Goal: Information Seeking & Learning: Compare options

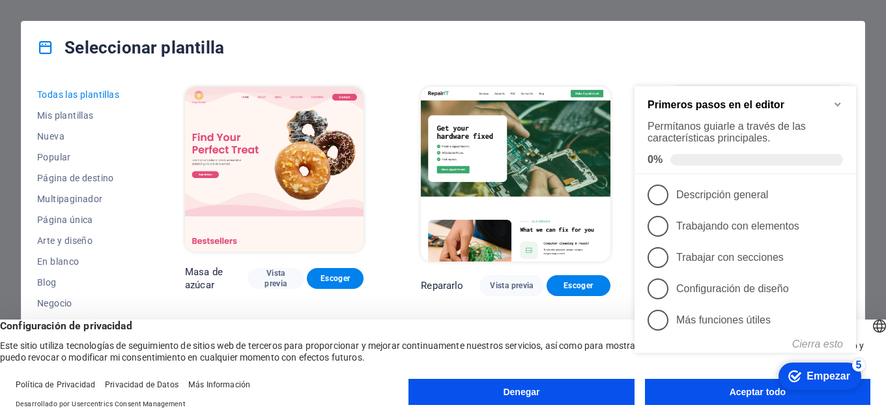
click at [690, 388] on div "checkmark Empezar 5 Primeros pasos en el editor Permítanos guiarle a través de …" at bounding box center [747, 236] width 237 height 317
click at [737, 391] on div "checkmark Empezar 5 Primeros pasos en el editor Permítanos guiarle a través de …" at bounding box center [747, 236] width 237 height 317
click at [820, 341] on font "Cierra esto" at bounding box center [817, 343] width 51 height 11
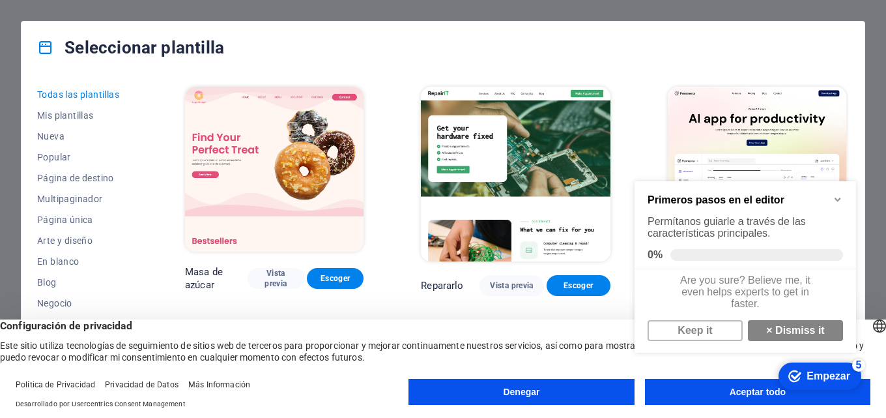
click at [739, 394] on div "checkmark Empezar 5 Primeros pasos en el editor Permítanos guiarle a través de …" at bounding box center [747, 282] width 237 height 226
click at [859, 363] on font "5" at bounding box center [859, 364] width 6 height 11
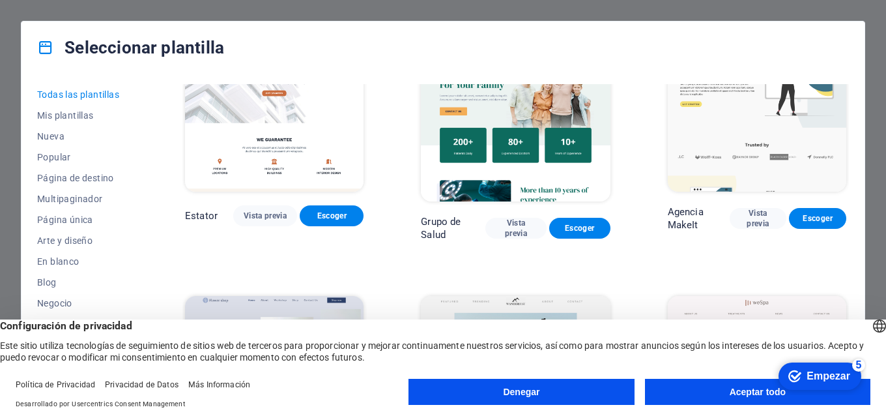
scroll to position [2996, 0]
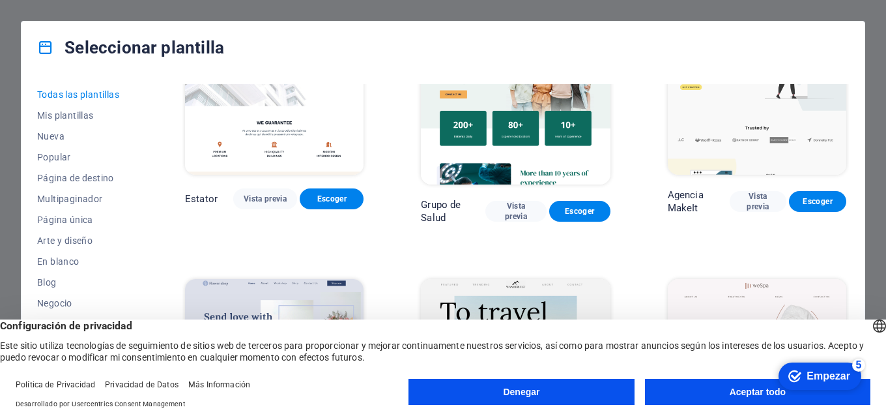
click at [700, 396] on button "Aceptar todo" at bounding box center [757, 391] width 225 height 26
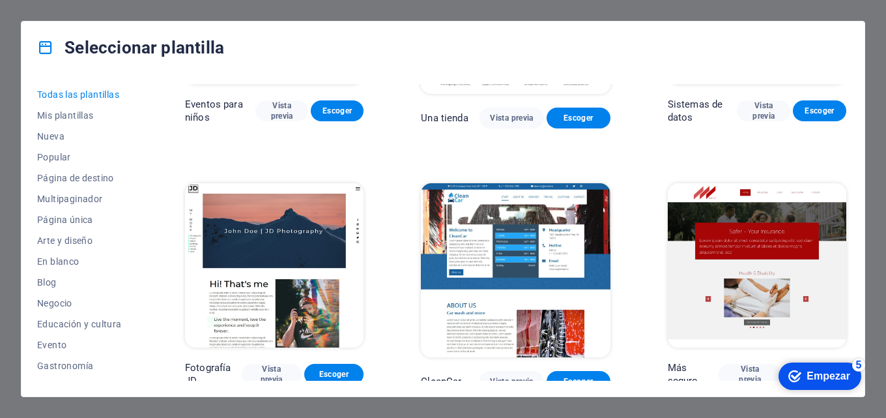
scroll to position [5276, 0]
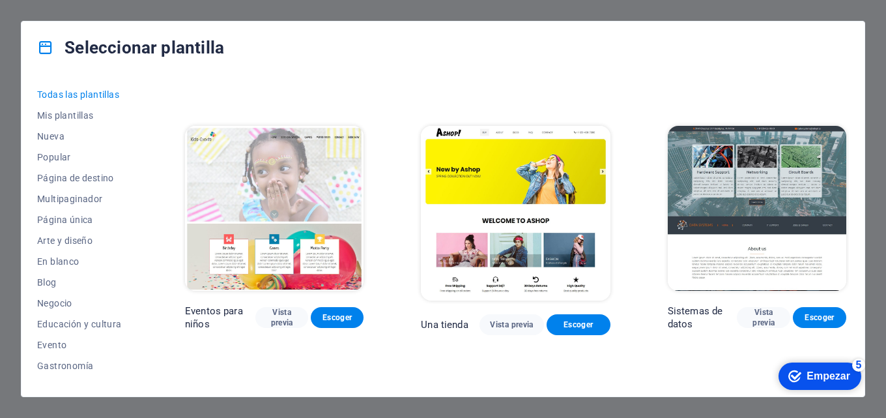
drag, startPoint x: 849, startPoint y: 192, endPoint x: 851, endPoint y: 83, distance: 108.8
click at [851, 83] on div "Todas las plantillas Mis plantillas Nueva Popular Página de destino Multipagina…" at bounding box center [442, 235] width 843 height 322
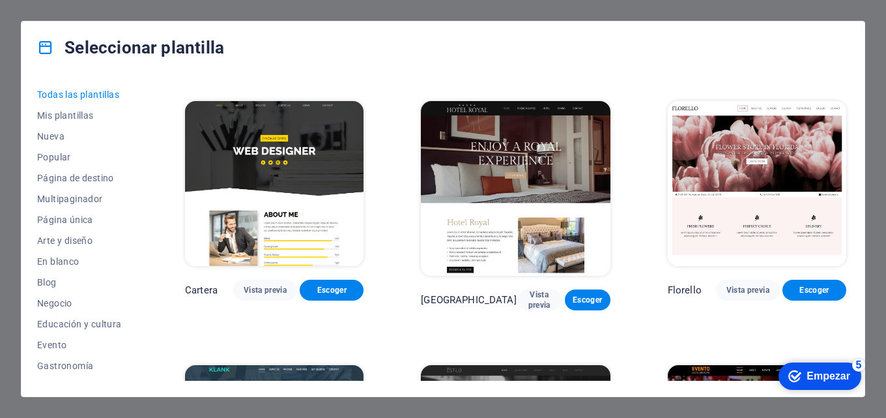
scroll to position [10613, 0]
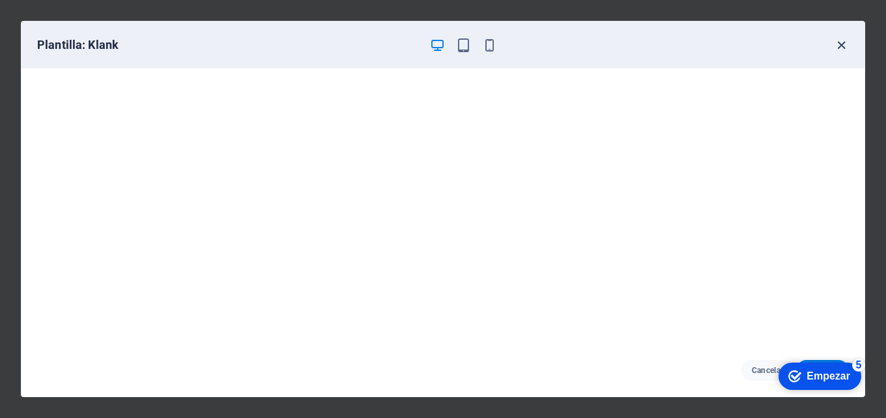
click at [842, 47] on icon "button" at bounding box center [841, 45] width 15 height 15
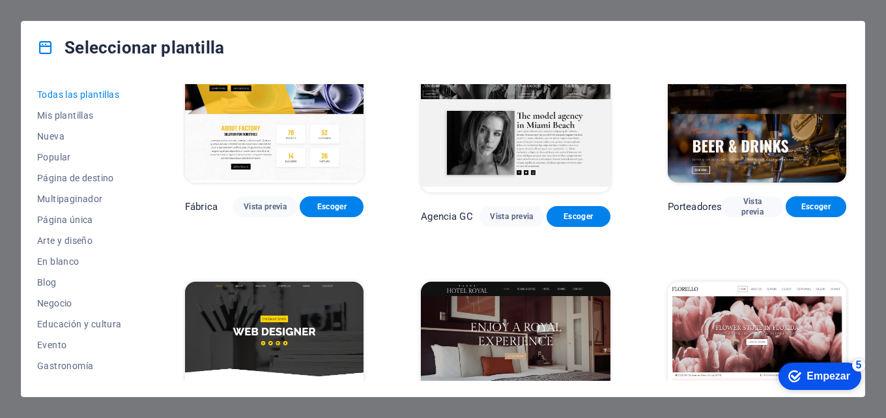
scroll to position [10352, 0]
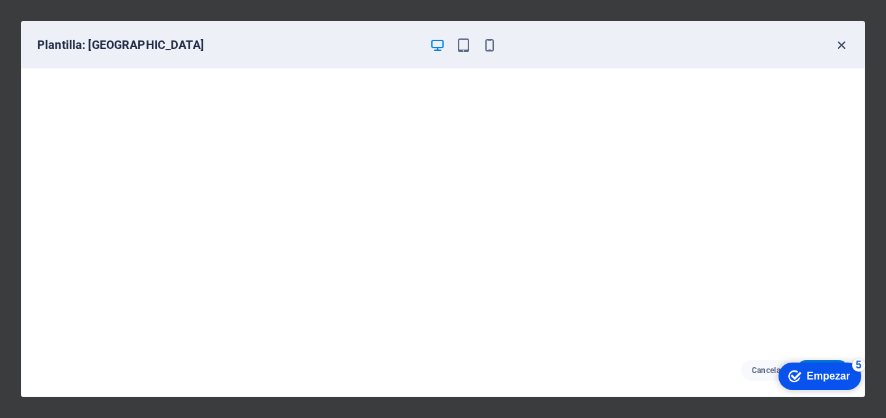
click at [840, 44] on icon "button" at bounding box center [841, 45] width 15 height 15
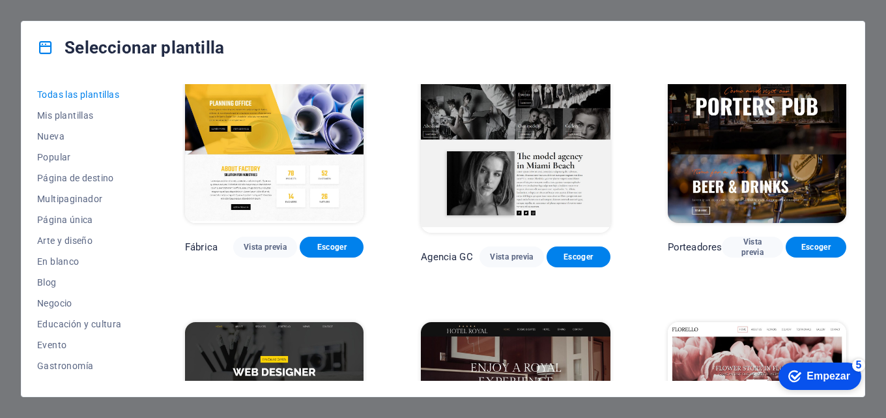
scroll to position [10417, 0]
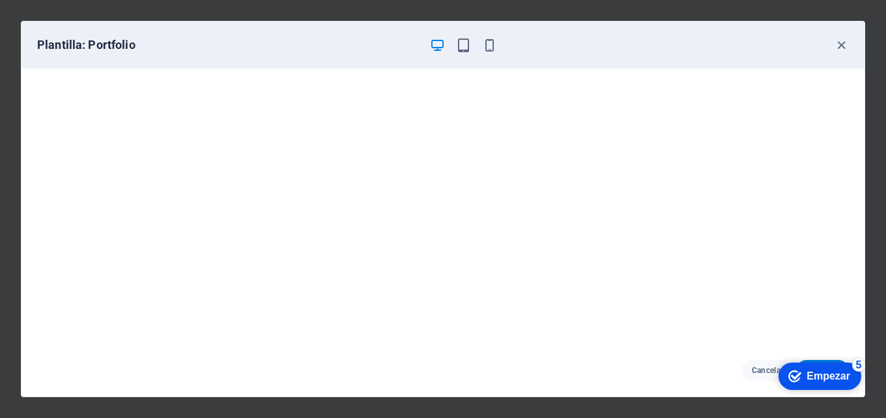
scroll to position [3, 0]
click at [839, 49] on icon "button" at bounding box center [841, 45] width 15 height 15
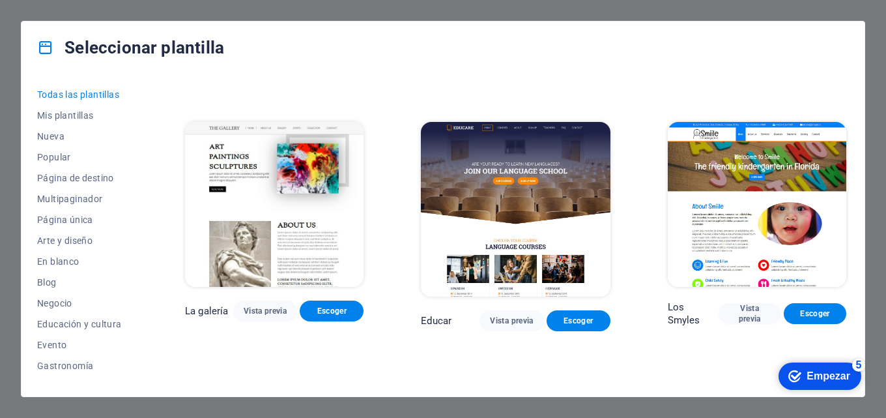
scroll to position [8593, 0]
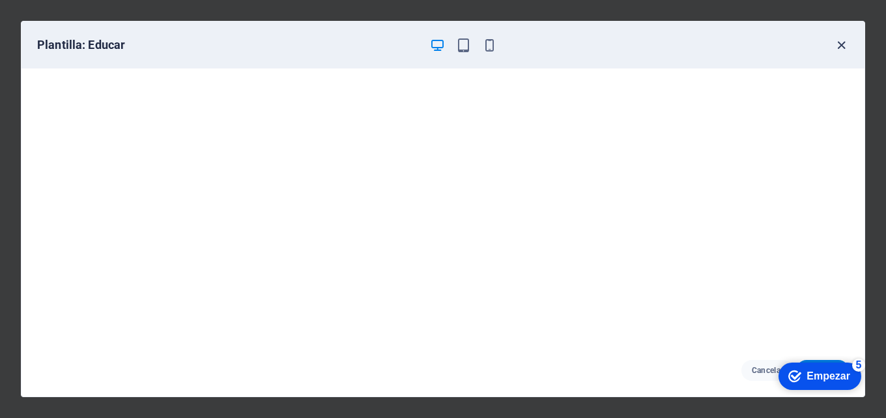
click at [842, 40] on icon "button" at bounding box center [841, 45] width 15 height 15
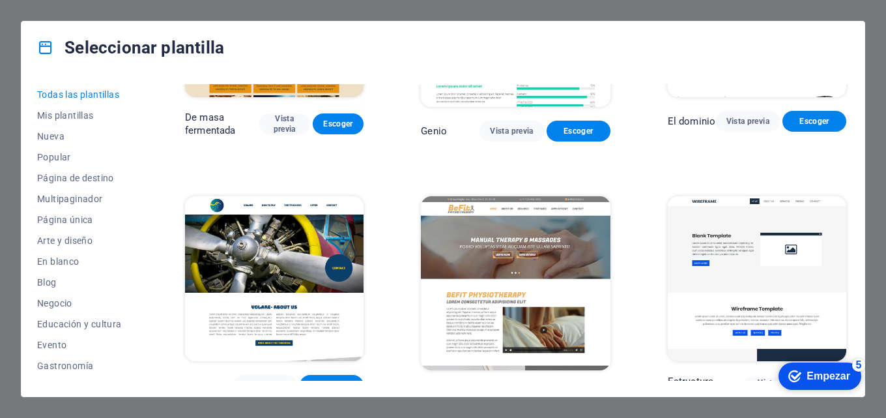
scroll to position [7030, 0]
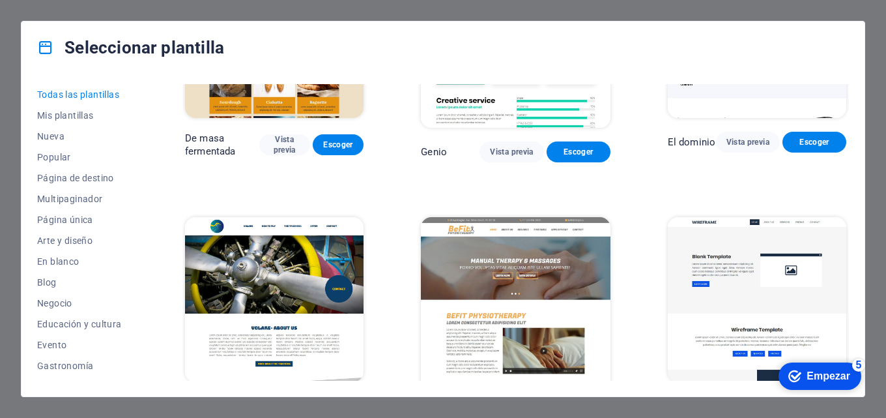
click at [263, 401] on font "Vista previa" at bounding box center [265, 405] width 43 height 9
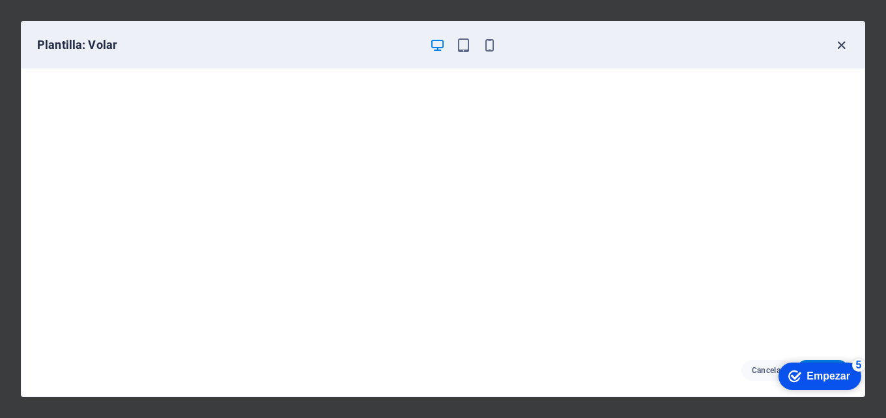
click at [840, 46] on icon "button" at bounding box center [841, 45] width 15 height 15
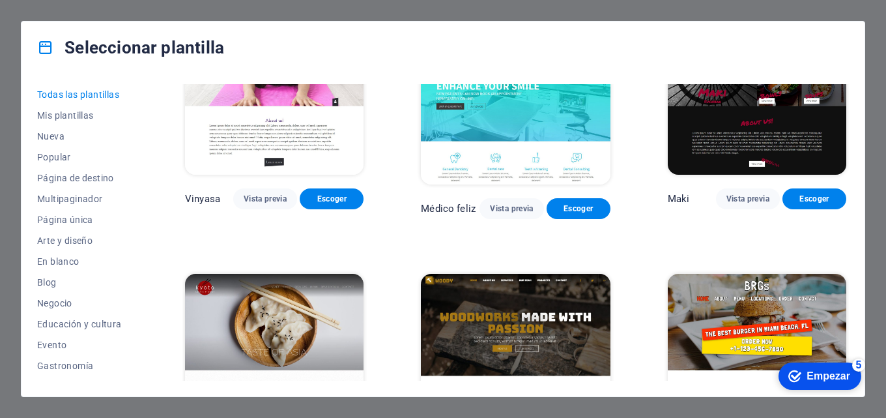
scroll to position [6444, 0]
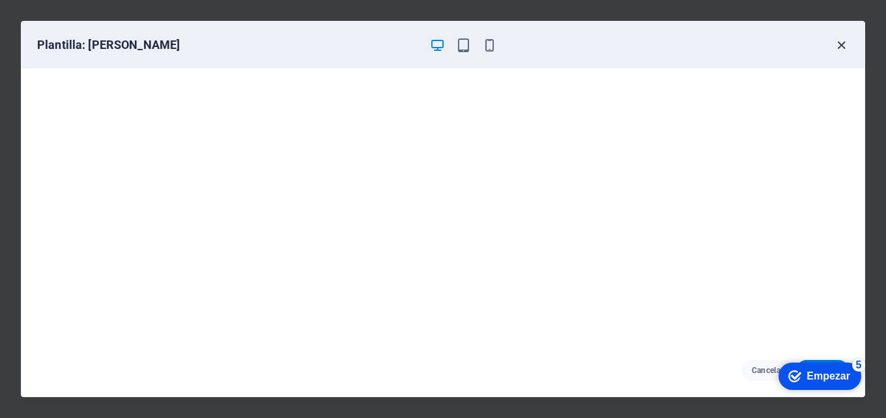
click at [837, 44] on icon "button" at bounding box center [841, 45] width 15 height 15
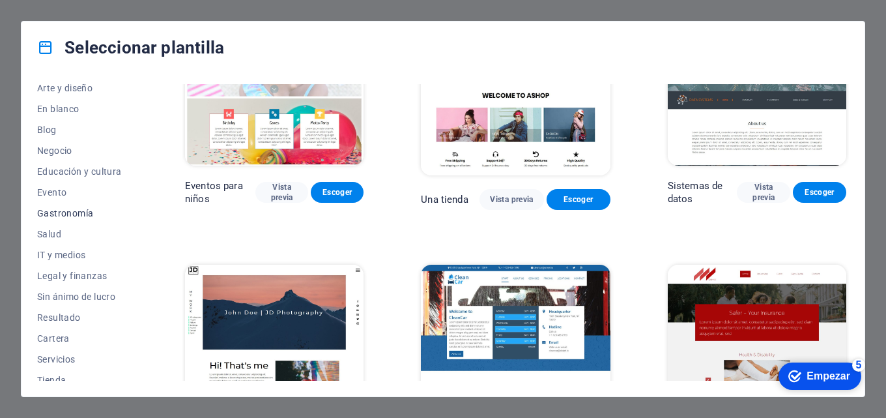
scroll to position [0, 0]
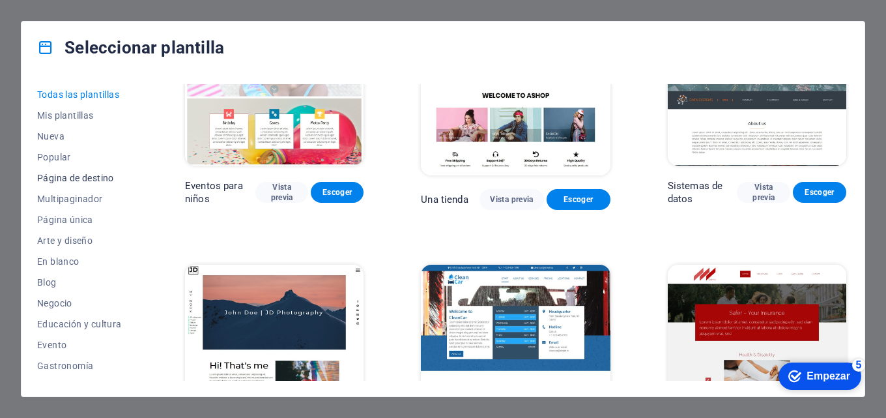
click at [91, 170] on button "Página de destino" at bounding box center [82, 177] width 91 height 21
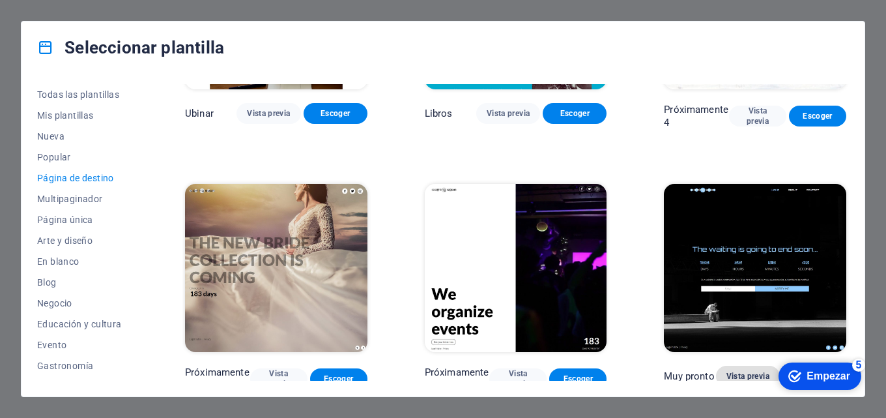
click at [741, 371] on font "Vista previa" at bounding box center [747, 375] width 43 height 9
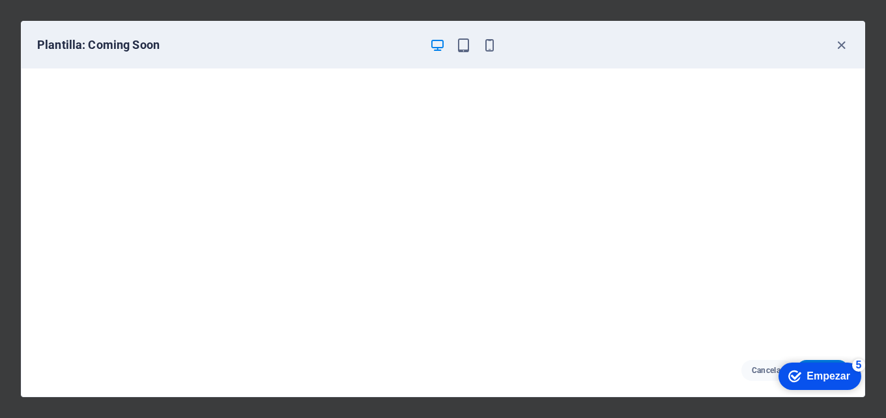
scroll to position [3, 0]
click at [844, 45] on icon "button" at bounding box center [841, 45] width 15 height 15
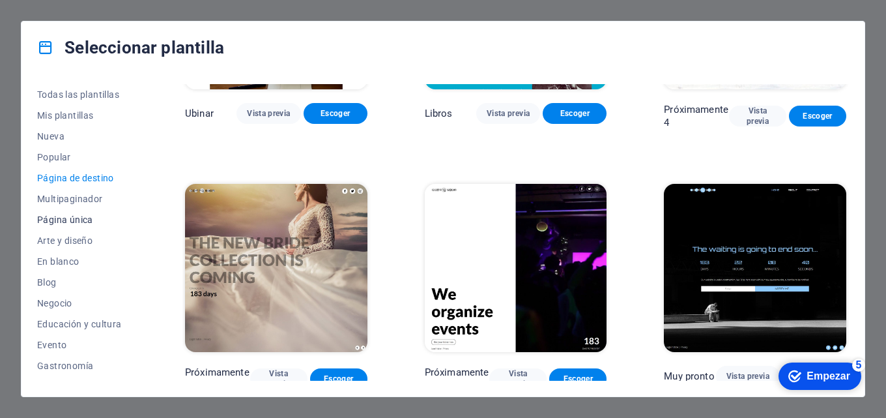
click at [71, 217] on font "Página única" at bounding box center [65, 219] width 56 height 10
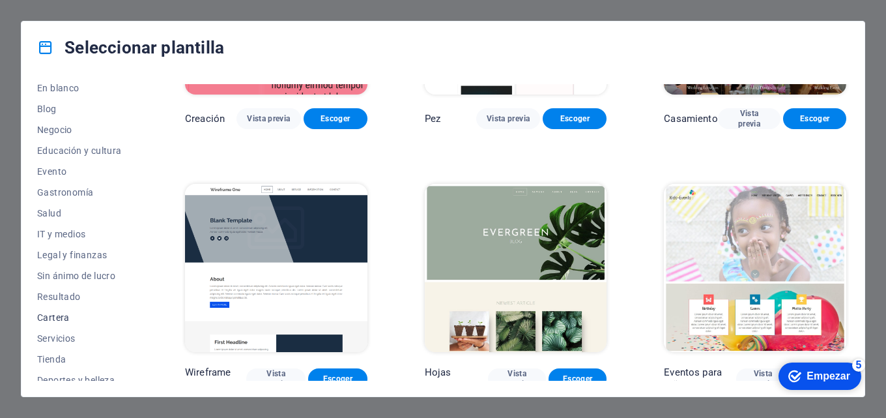
scroll to position [195, 0]
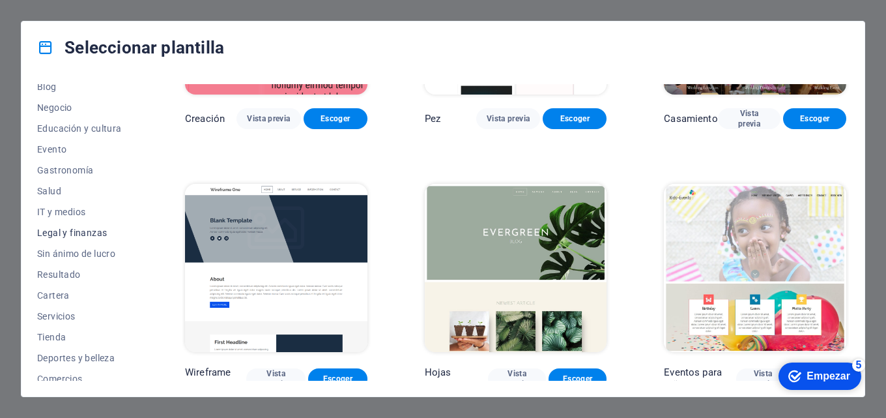
click at [96, 235] on span "Legal y finanzas" at bounding box center [82, 232] width 91 height 10
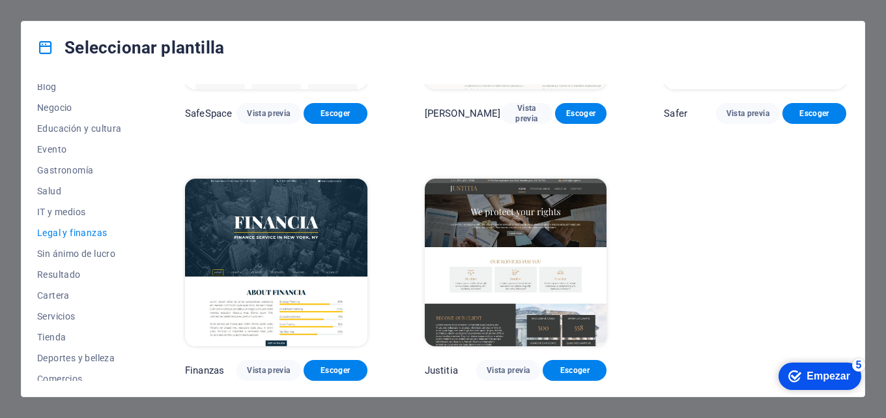
scroll to position [168, 0]
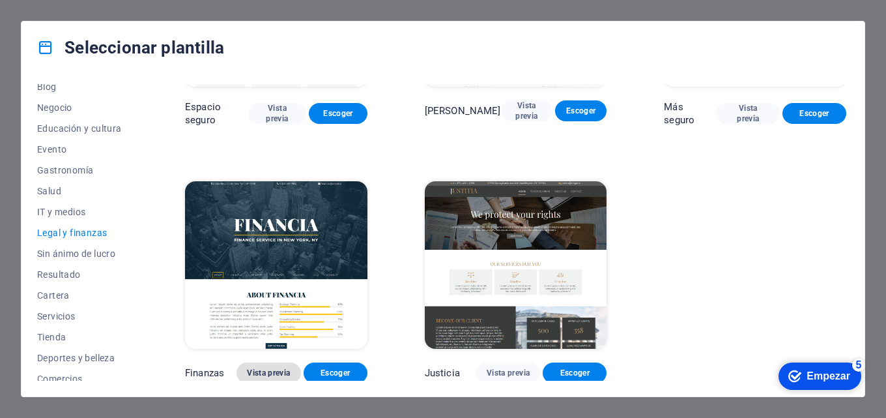
click at [272, 370] on font "Vista previa" at bounding box center [268, 372] width 43 height 9
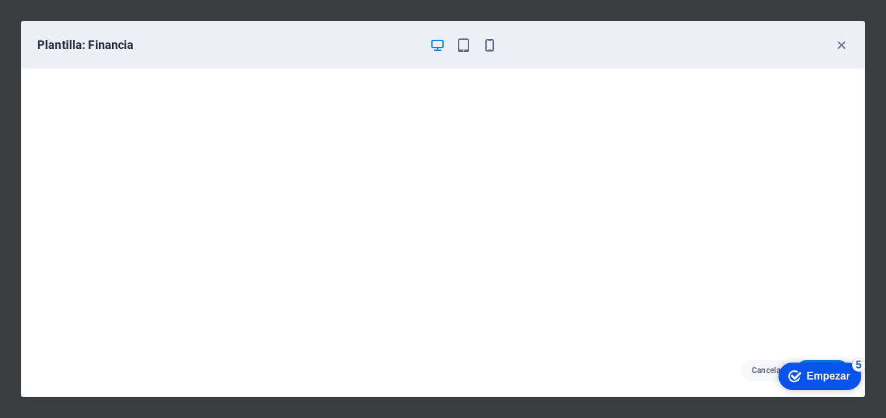
scroll to position [3, 0]
click at [843, 50] on icon "button" at bounding box center [841, 45] width 15 height 15
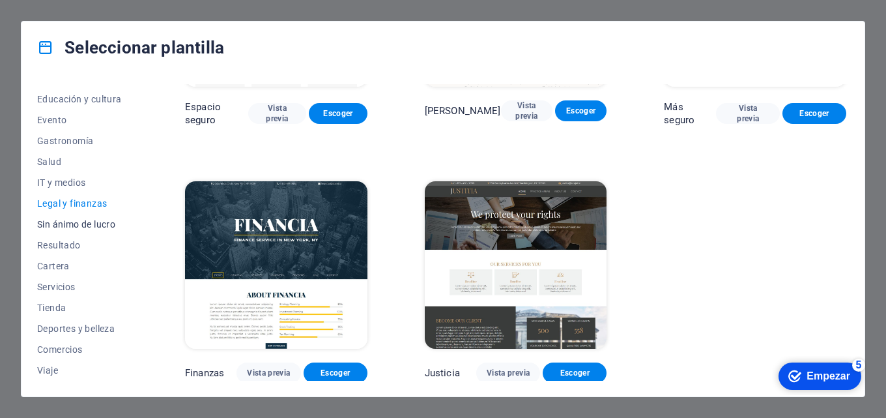
scroll to position [246, 0]
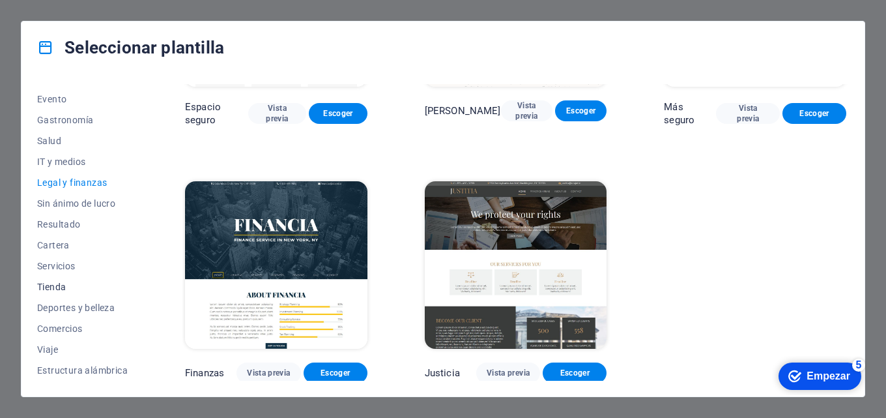
click at [57, 291] on span "Tienda" at bounding box center [82, 286] width 91 height 10
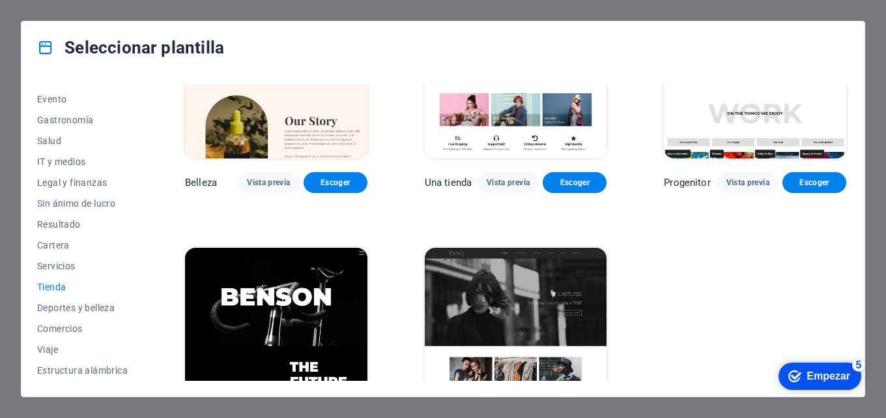
scroll to position [685, 0]
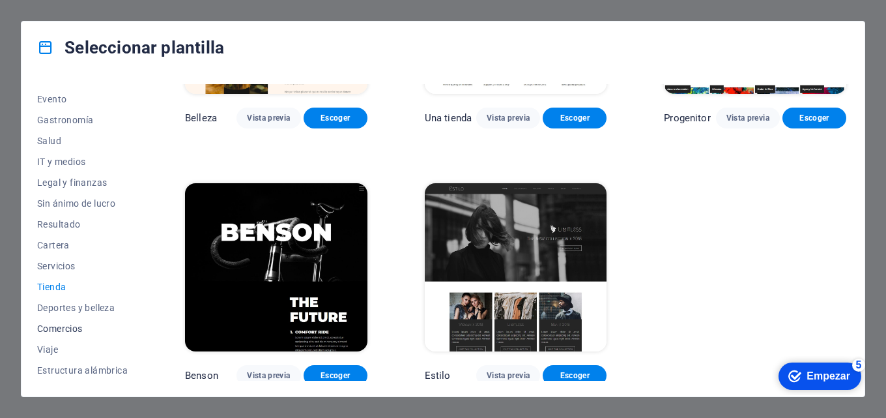
click at [85, 328] on span "Comercios" at bounding box center [82, 328] width 91 height 10
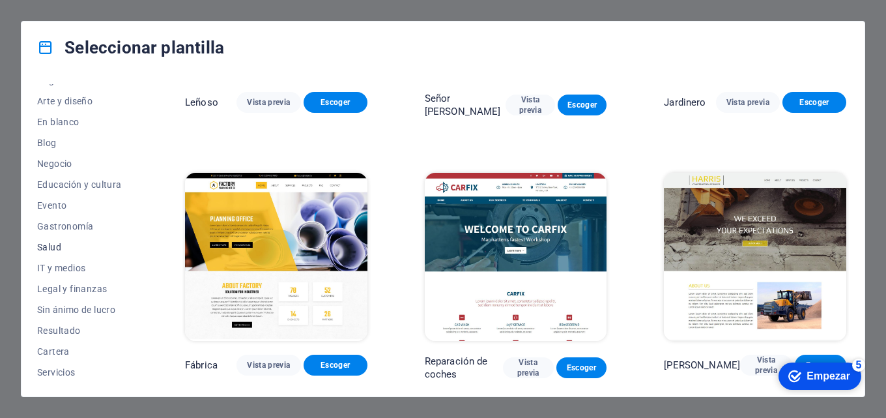
scroll to position [0, 0]
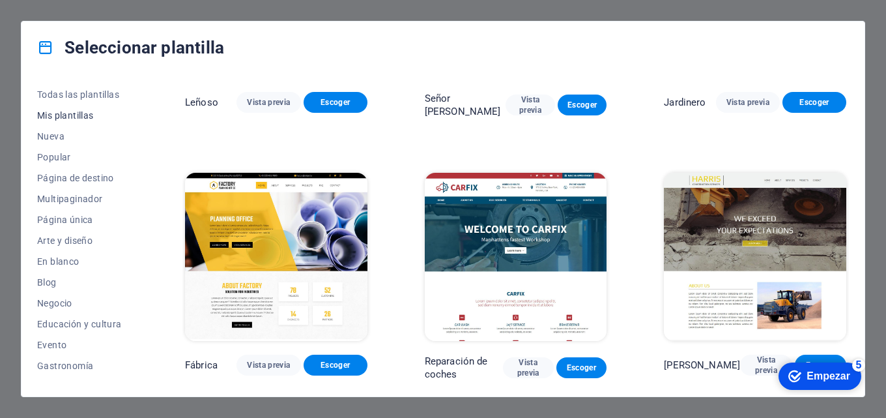
click at [63, 120] on span "Mis plantillas" at bounding box center [82, 115] width 91 height 10
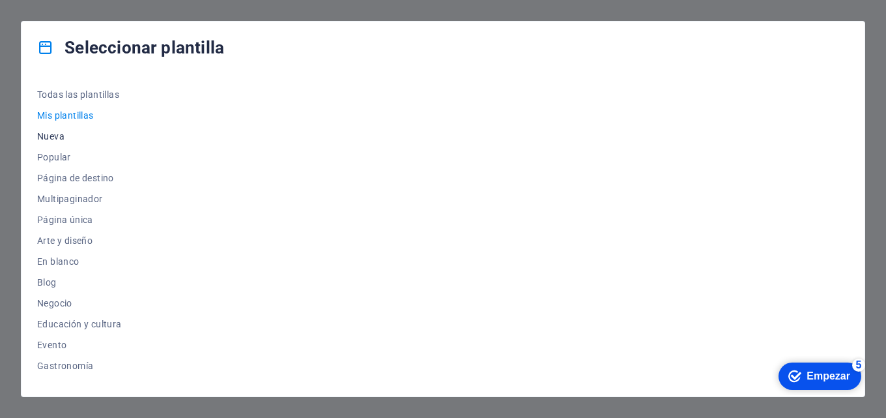
click at [58, 139] on span "Nueva" at bounding box center [82, 136] width 91 height 10
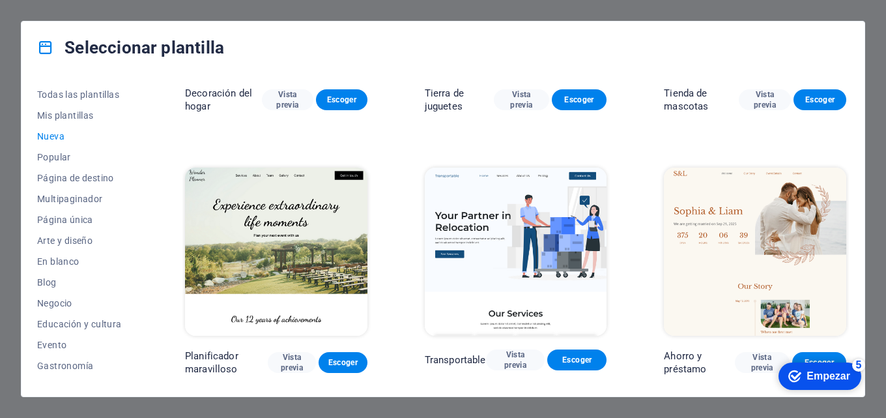
scroll to position [717, 0]
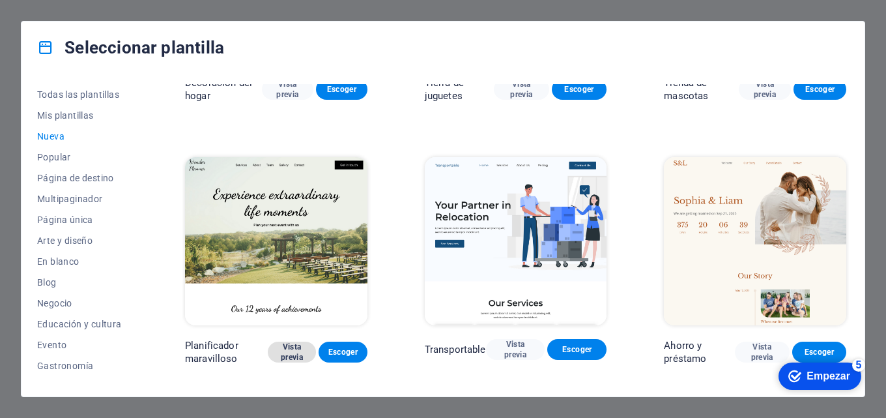
click at [287, 345] on font "Vista previa" at bounding box center [291, 351] width 27 height 21
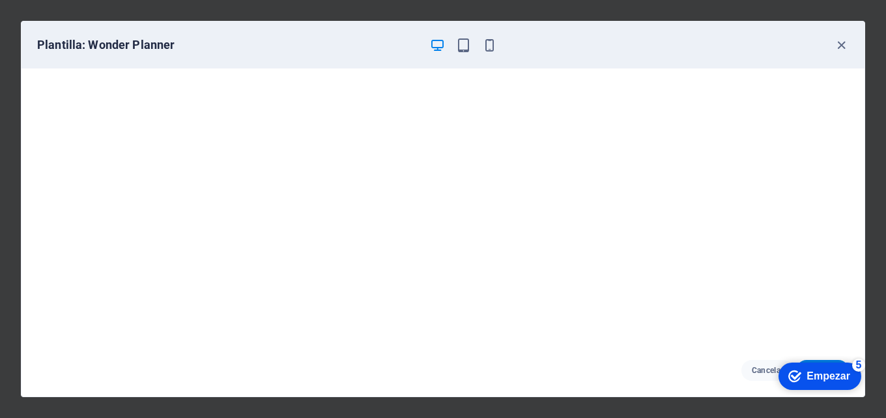
scroll to position [3, 0]
click at [844, 46] on icon "button" at bounding box center [841, 45] width 15 height 15
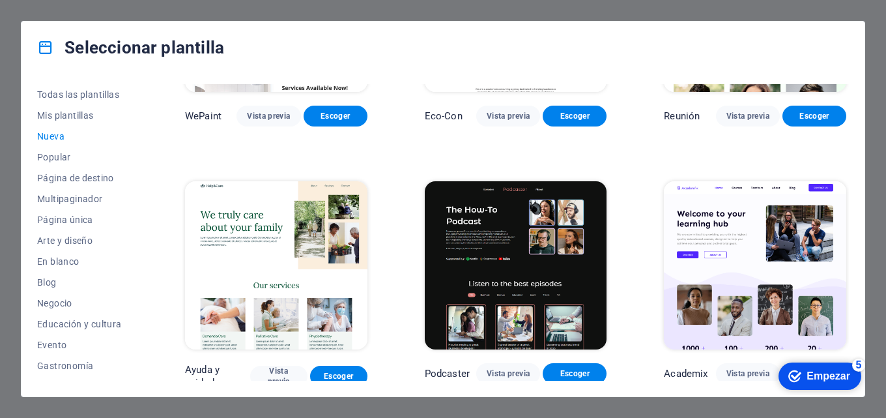
scroll to position [1212, 0]
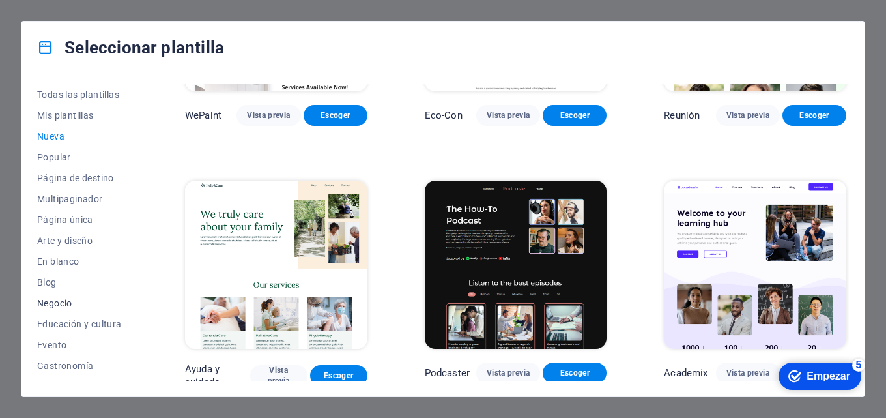
click at [46, 300] on font "Negocio" at bounding box center [54, 303] width 35 height 10
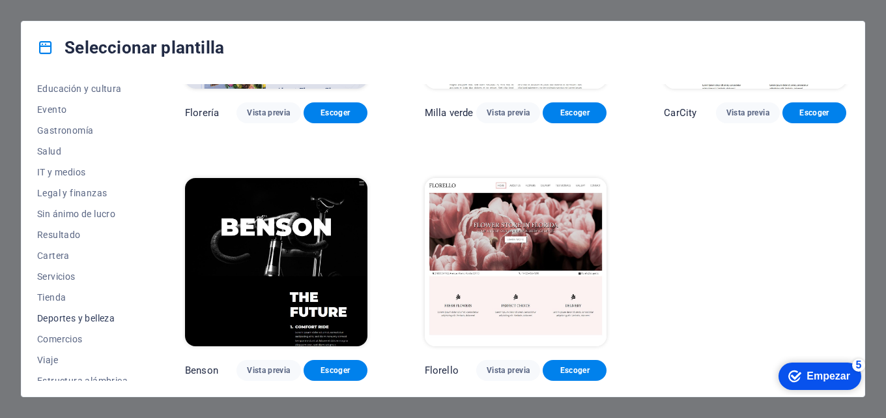
scroll to position [246, 0]
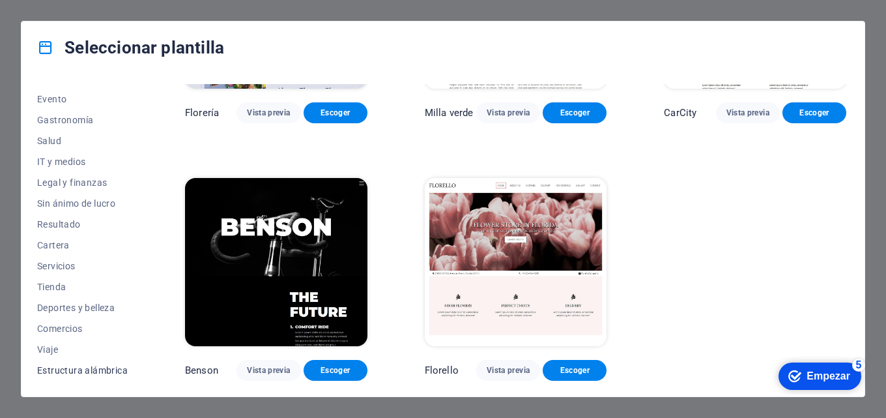
click at [109, 373] on font "Estructura alámbrica" at bounding box center [82, 370] width 91 height 10
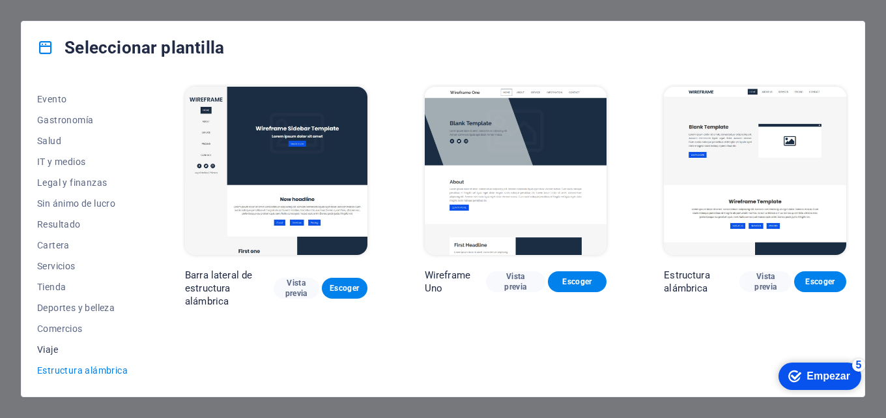
click at [40, 345] on span "Viaje" at bounding box center [82, 349] width 91 height 10
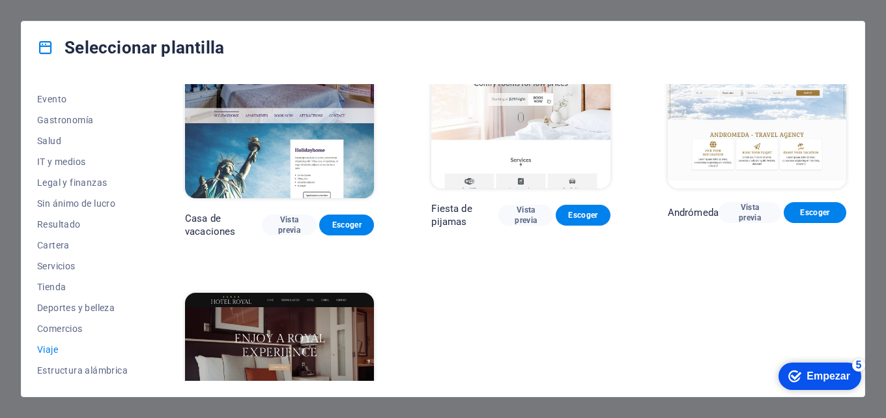
scroll to position [304, 0]
